Goal: Task Accomplishment & Management: Complete application form

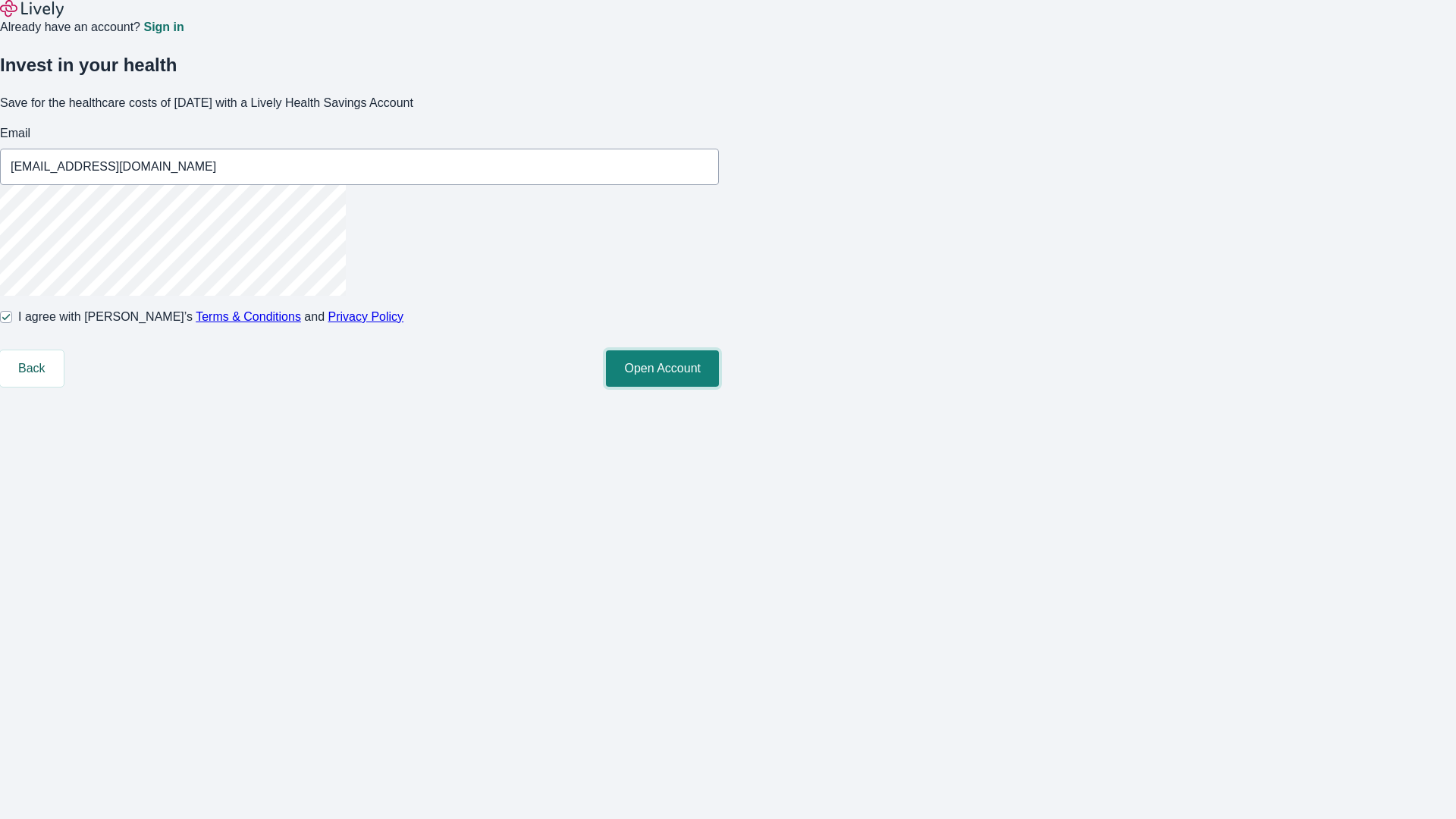
click at [719, 387] on button "Open Account" at bounding box center [662, 369] width 113 height 37
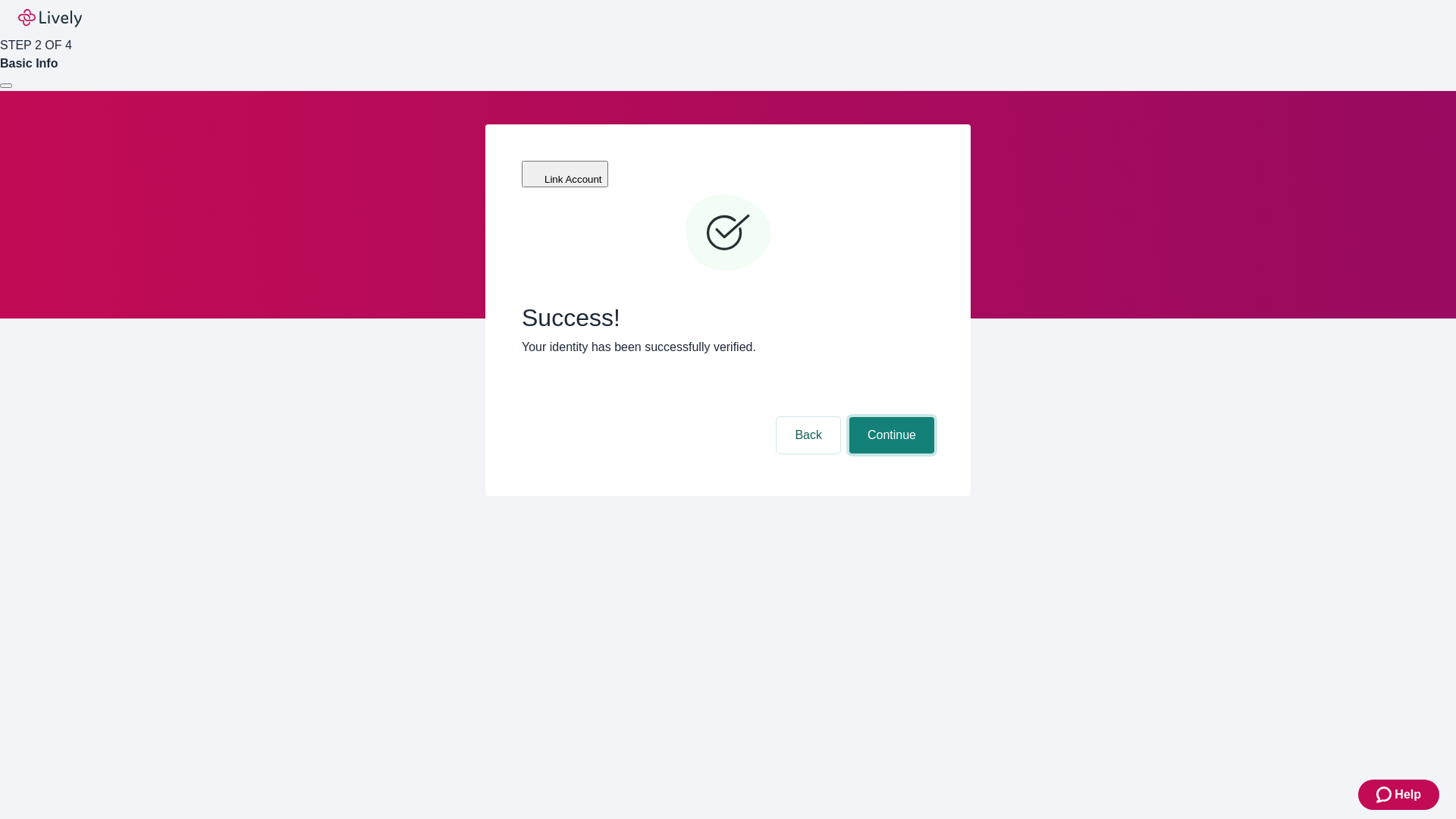
click at [889, 417] on button "Continue" at bounding box center [891, 436] width 85 height 37
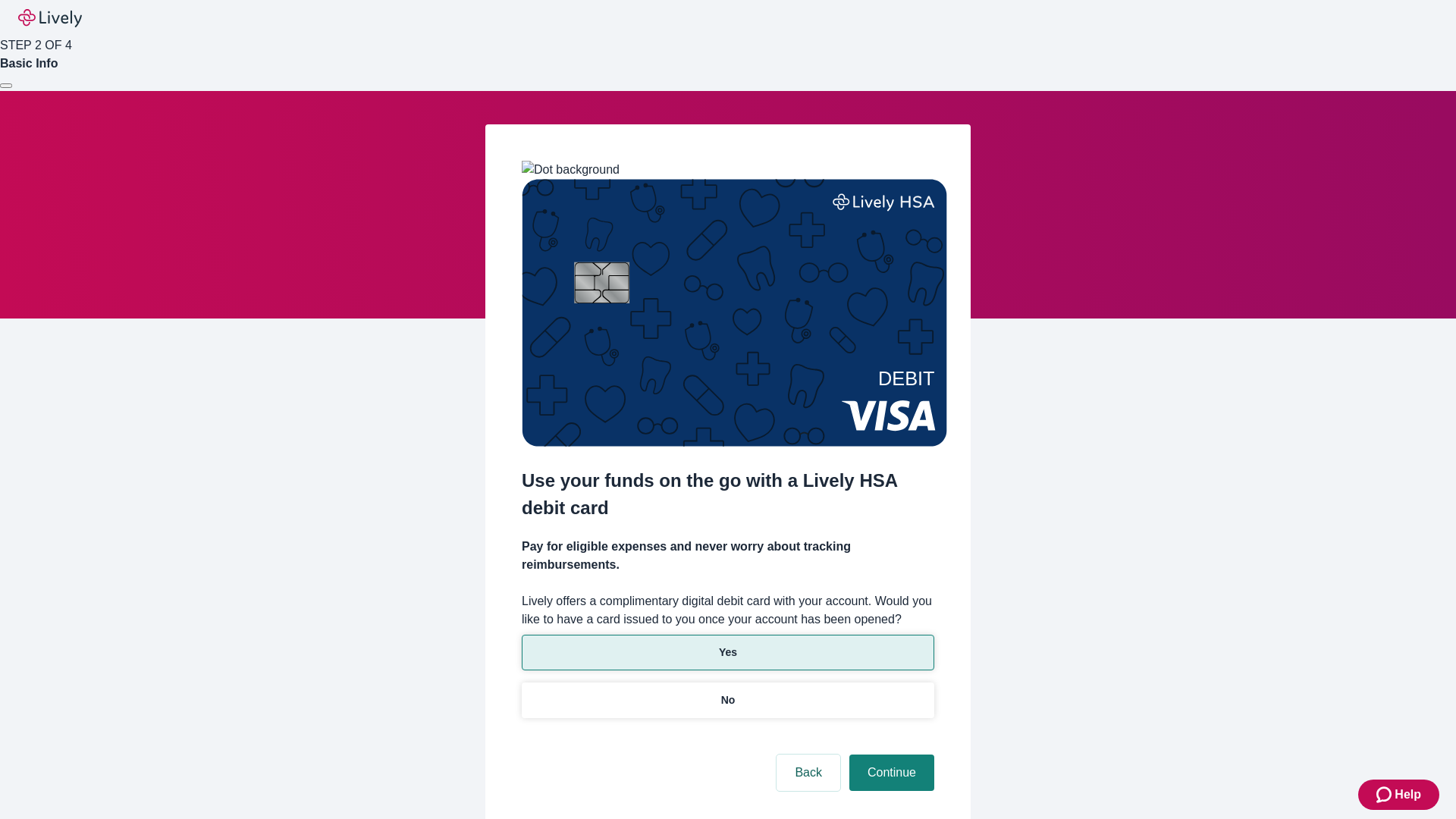
click at [728, 645] on p "Yes" at bounding box center [728, 653] width 18 height 16
click at [889, 755] on button "Continue" at bounding box center [891, 774] width 85 height 37
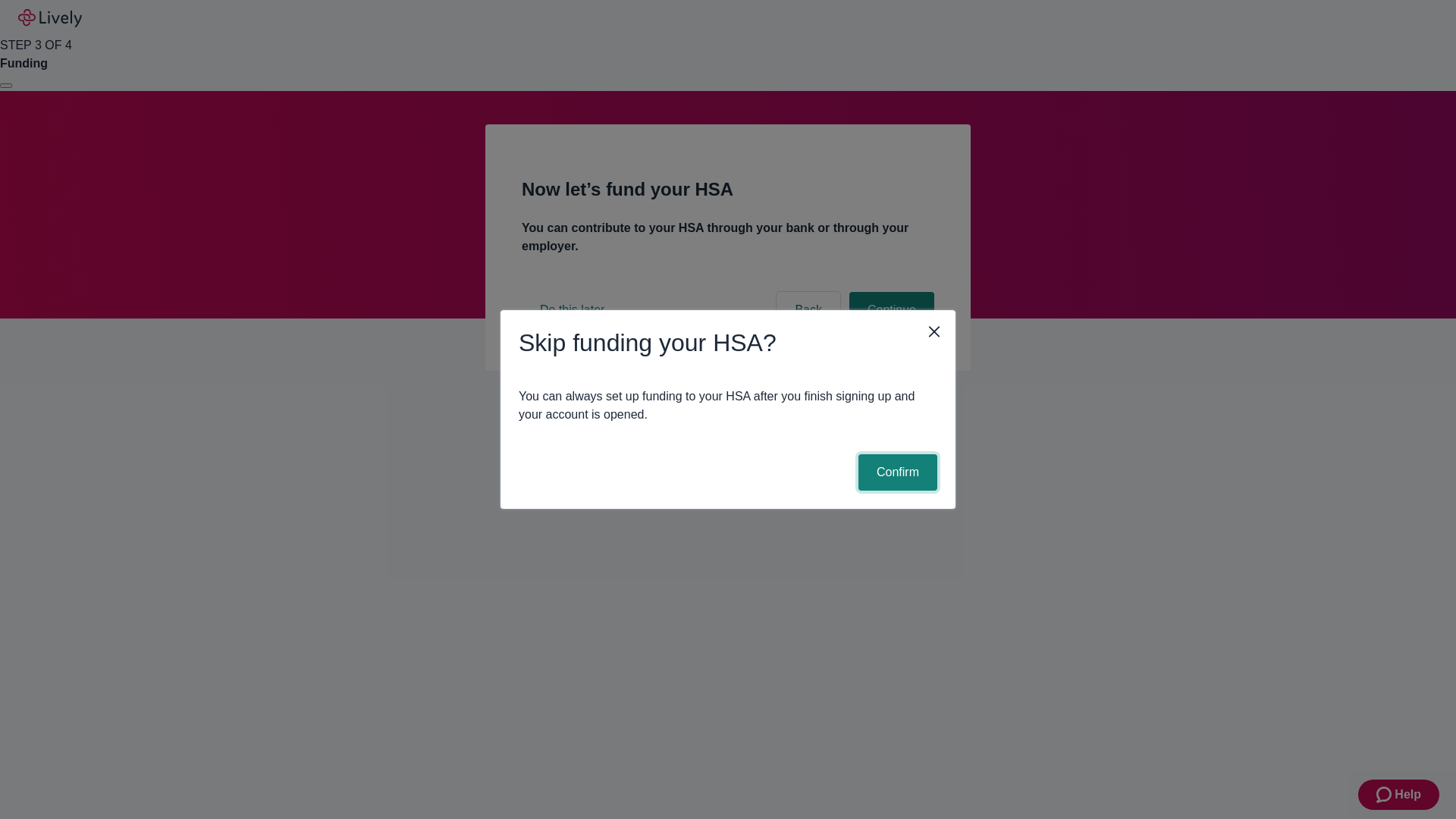
click at [895, 472] on button "Confirm" at bounding box center [898, 472] width 79 height 37
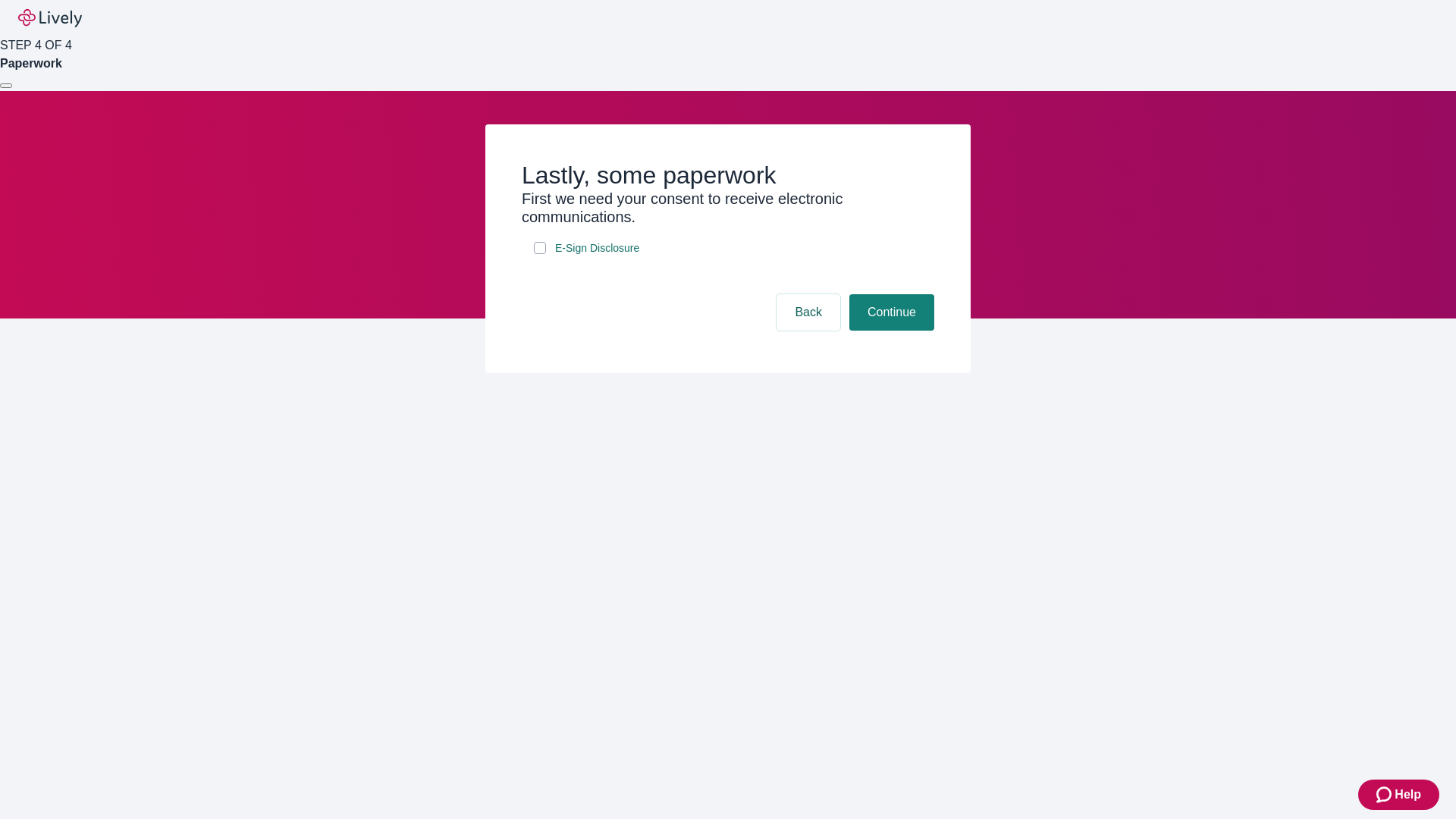
click at [540, 254] on input "E-Sign Disclosure" at bounding box center [540, 248] width 12 height 12
checkbox input "true"
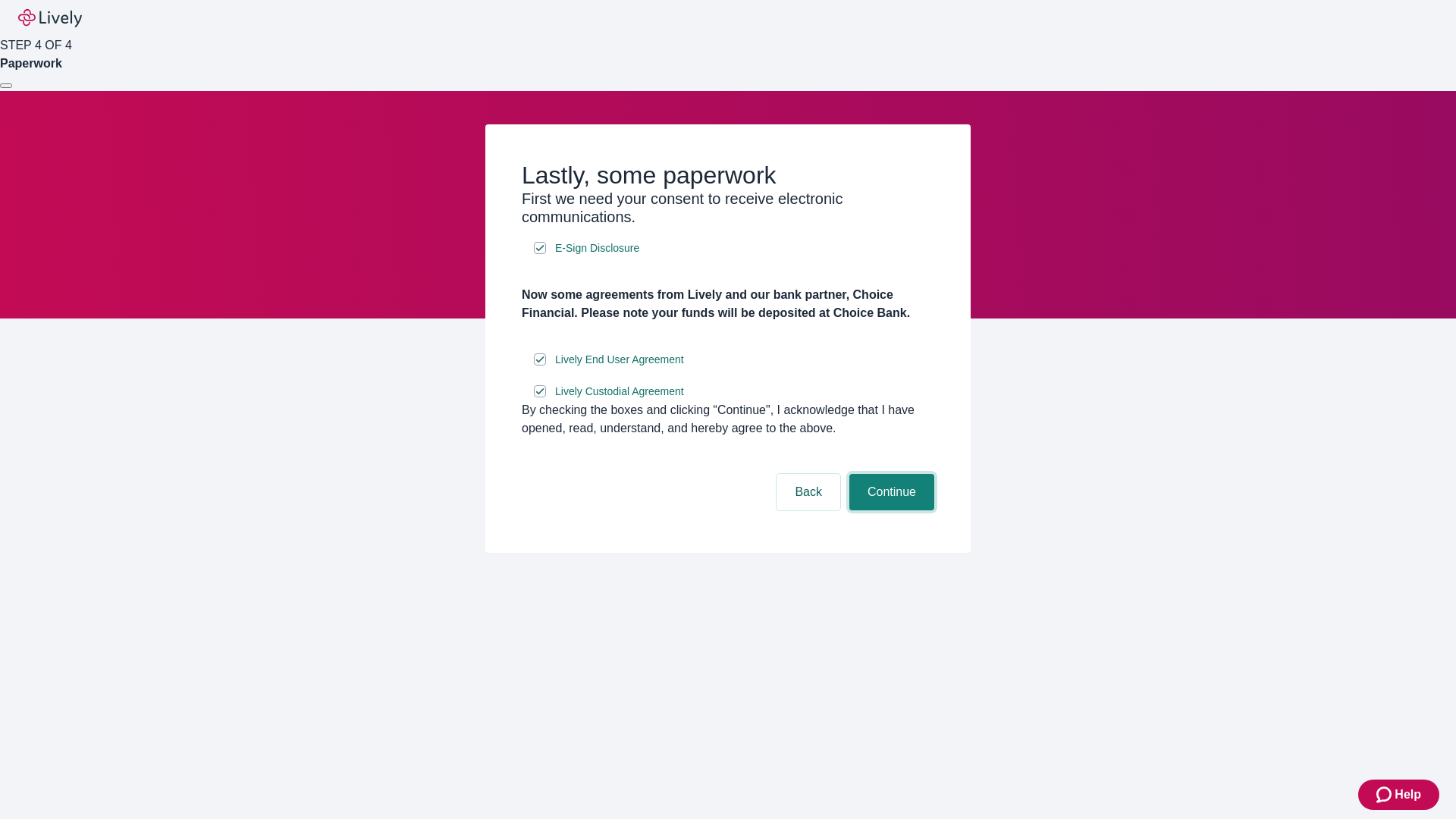
click at [889, 511] on button "Continue" at bounding box center [891, 493] width 85 height 37
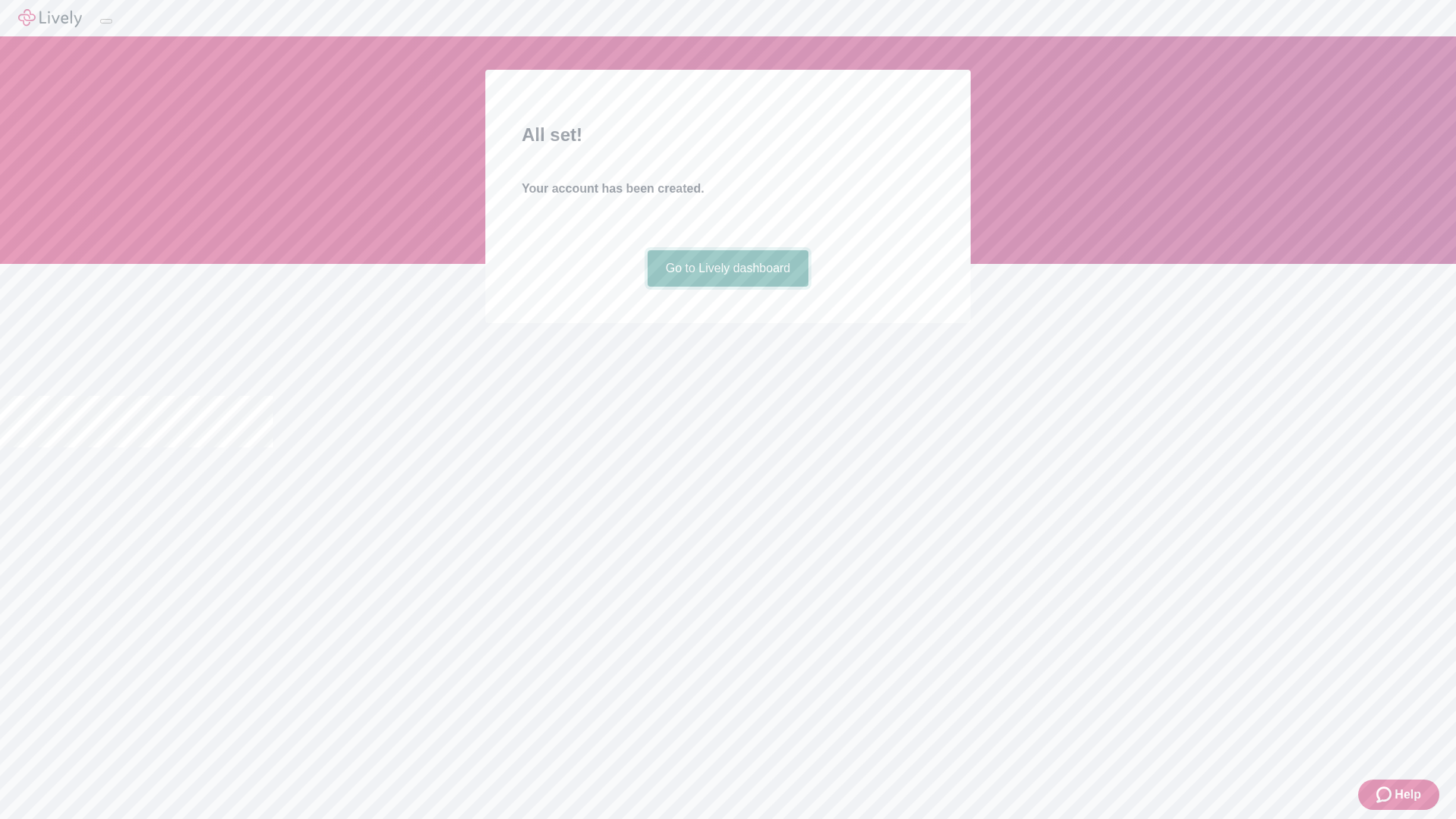
click at [728, 287] on link "Go to Lively dashboard" at bounding box center [728, 269] width 162 height 37
